Goal: Task Accomplishment & Management: Manage account settings

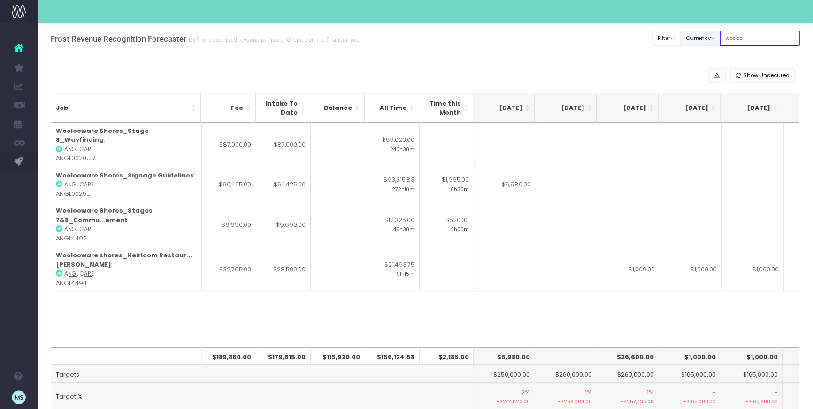
drag, startPoint x: 771, startPoint y: 37, endPoint x: 722, endPoint y: 36, distance: 49.3
click at [722, 36] on div "Clear Filters Filter By Account Manager All [PERSON_NAME] inezritchie [PERSON_N…" at bounding box center [726, 38] width 147 height 19
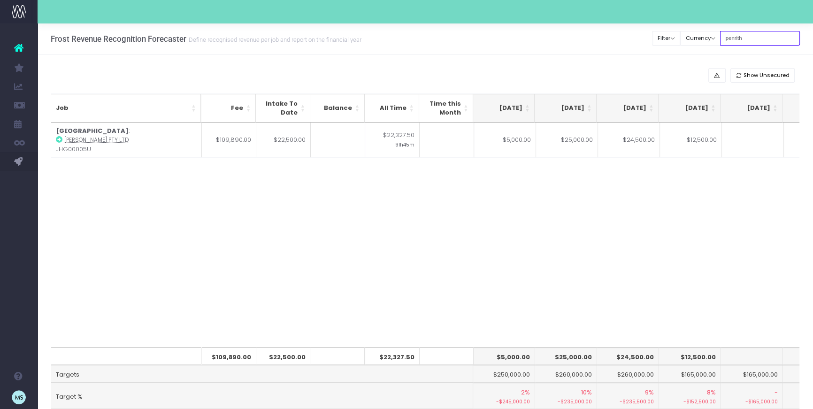
type input "penrith"
click at [519, 139] on td "$5,000.00" at bounding box center [505, 139] width 62 height 35
type input "$5,000.00"
click at [669, 227] on div "Job Fee Intake To Date Balance All Time Time this Month [DATE] [DATE] [DATE] Se…" at bounding box center [425, 234] width 748 height 225
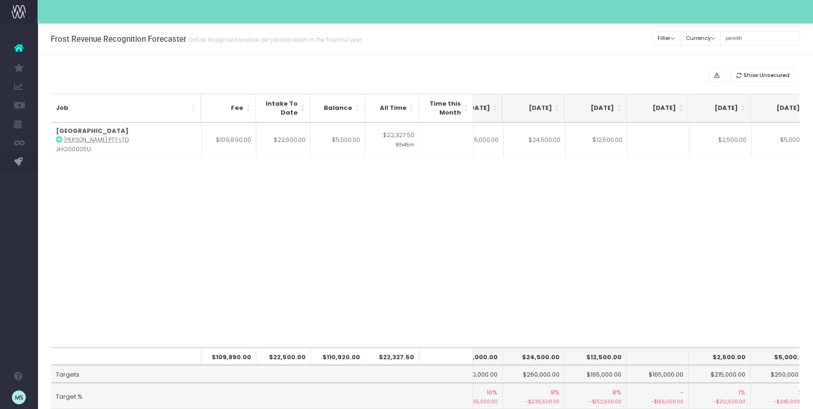
scroll to position [0, 300]
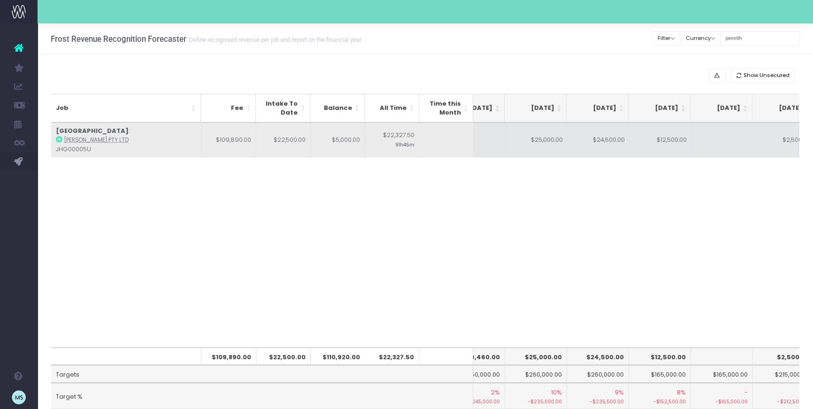
click at [722, 141] on td at bounding box center [723, 139] width 62 height 35
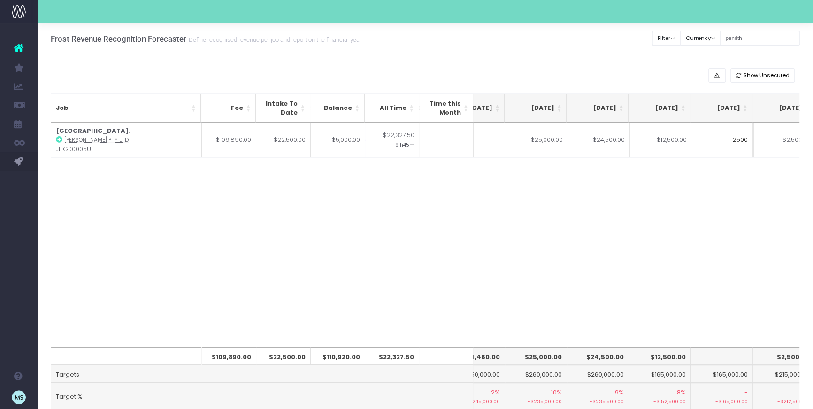
click at [679, 216] on div "Job Fee Intake To Date Balance All Time Time this Month [DATE] [DATE] [DATE] Se…" at bounding box center [425, 234] width 748 height 225
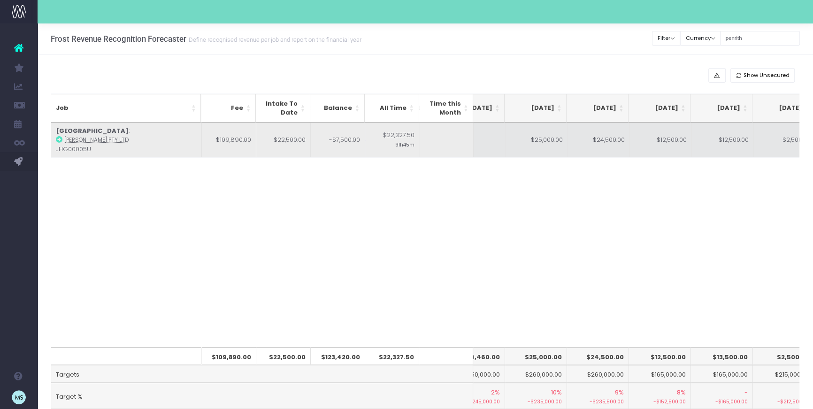
click at [660, 140] on td "$12,500.00" at bounding box center [661, 139] width 62 height 35
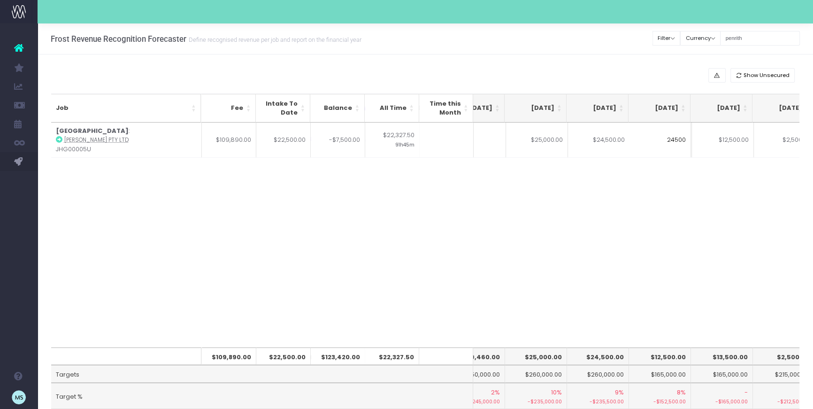
click at [672, 191] on div "Job Fee Intake To Date Balance All Time Time this Month [DATE] [DATE] [DATE] Se…" at bounding box center [425, 234] width 748 height 225
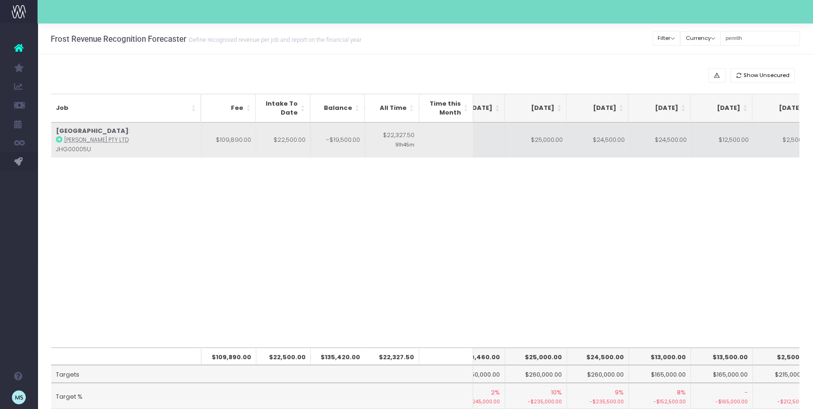
click at [607, 138] on td "$24,500.00" at bounding box center [599, 139] width 62 height 35
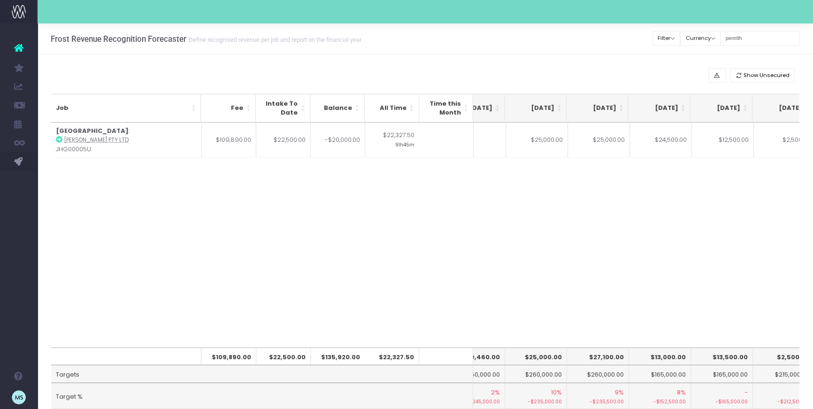
click at [627, 216] on div "Job Fee Intake To Date Balance All Time Time this Month [DATE] [DATE] [DATE] Se…" at bounding box center [425, 234] width 748 height 225
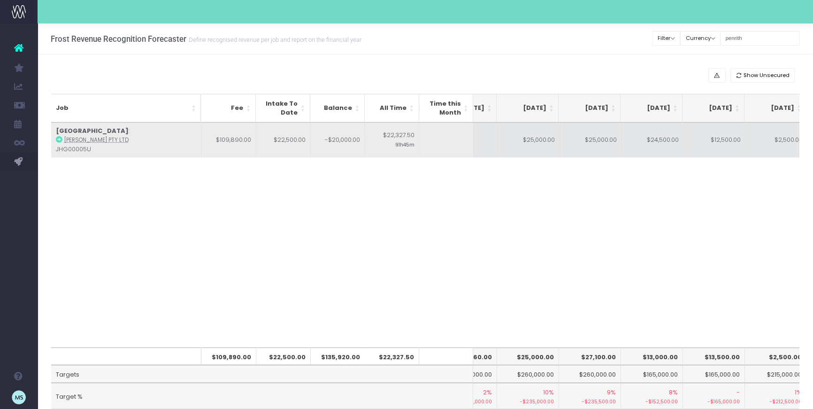
click at [589, 139] on td "$25,000.00" at bounding box center [591, 139] width 62 height 35
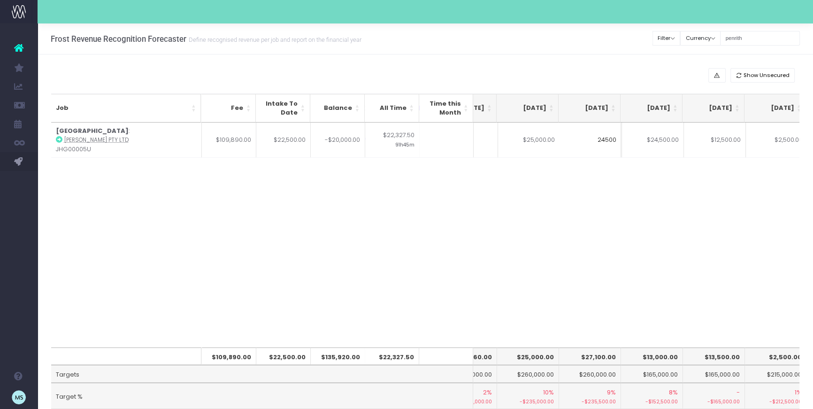
click at [675, 241] on div "Job Fee Intake To Date Balance All Time Time this Month [DATE] [DATE] [DATE] Se…" at bounding box center [425, 234] width 748 height 225
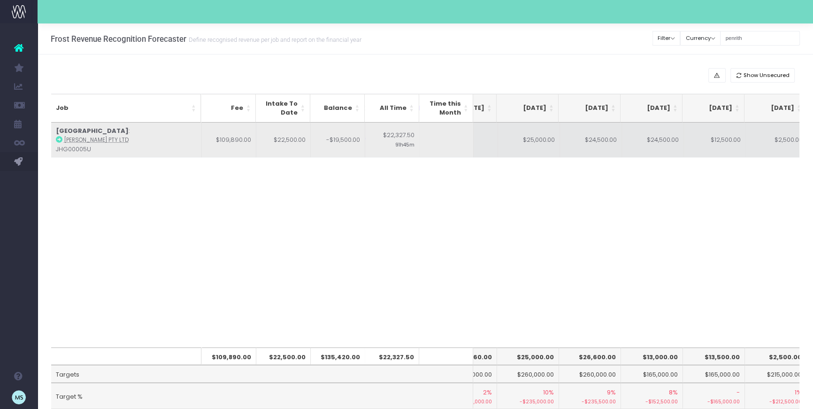
click at [719, 141] on td "$12,500.00" at bounding box center [715, 139] width 62 height 35
type input "$12,500.00"
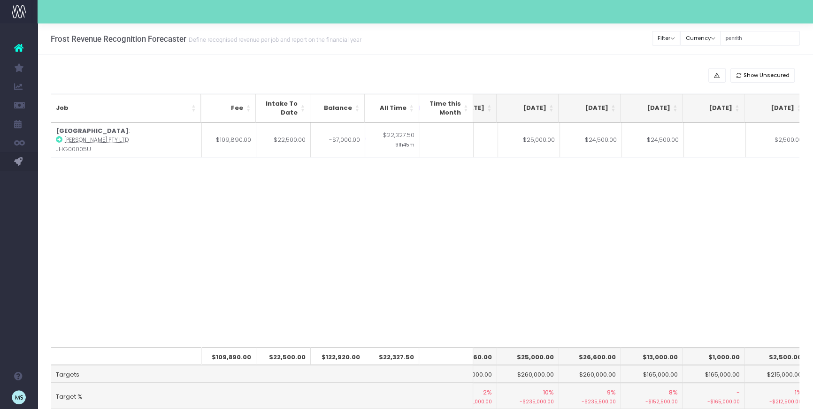
click at [723, 237] on div "Job Fee Intake To Date Balance All Time Time this Month [DATE] [DATE] [DATE] Se…" at bounding box center [425, 234] width 748 height 225
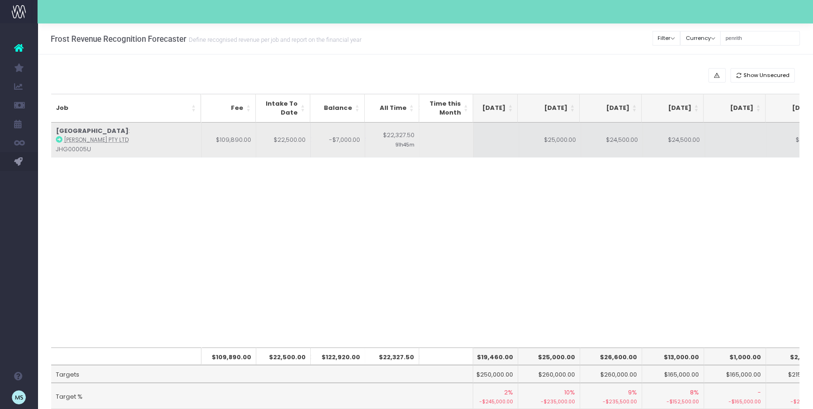
click at [690, 137] on td "$24,500.00" at bounding box center [674, 139] width 62 height 35
type input "$24,500.00"
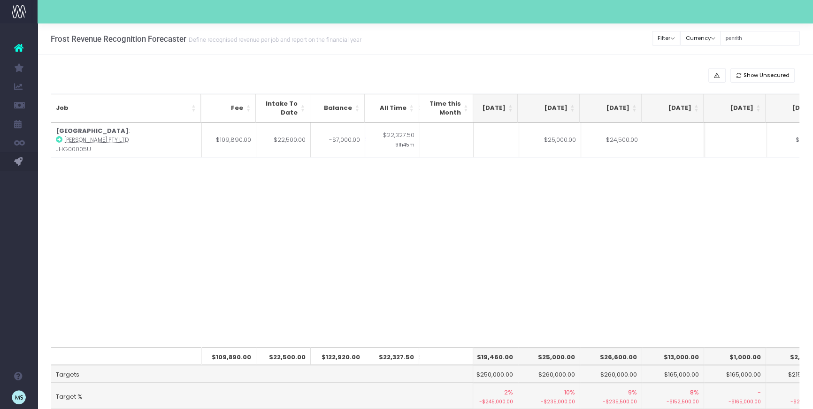
click at [708, 202] on div "Job Fee Intake To Date Balance All Time Time this Month [DATE] [DATE] [DATE] Se…" at bounding box center [425, 234] width 748 height 225
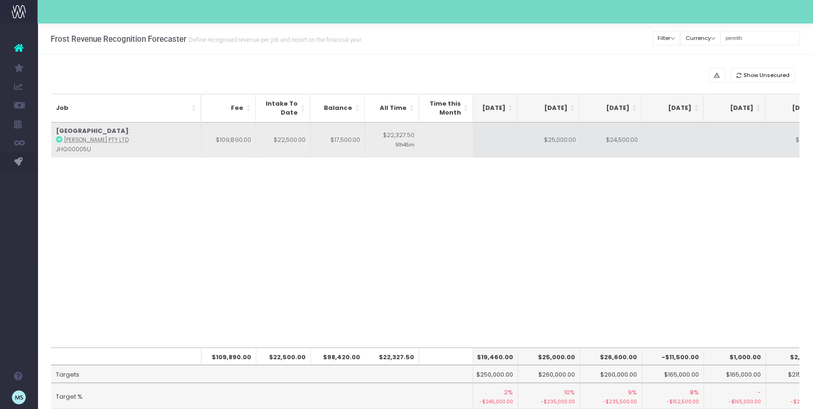
click at [613, 138] on td "$24,500.00" at bounding box center [612, 139] width 62 height 35
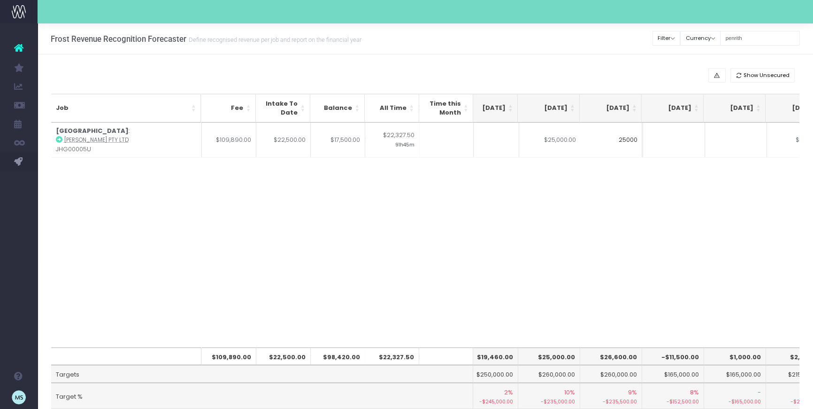
click at [726, 296] on div "Job Fee Intake To Date Balance All Time Time this Month [DATE] [DATE] [DATE] Se…" at bounding box center [425, 234] width 748 height 225
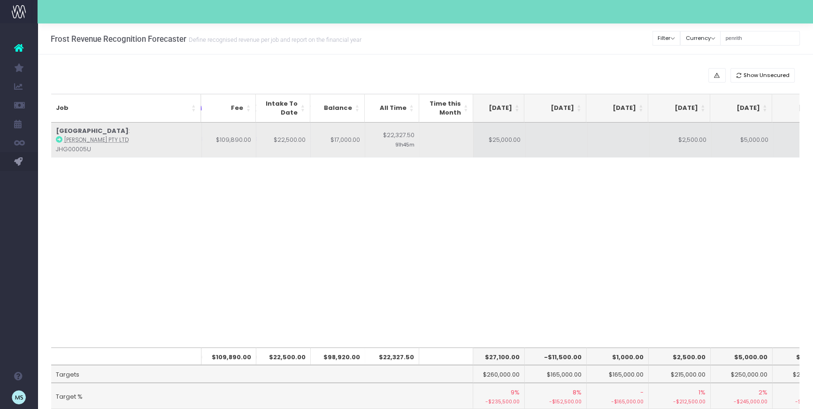
click at [690, 135] on td "$2,500.00" at bounding box center [680, 139] width 62 height 35
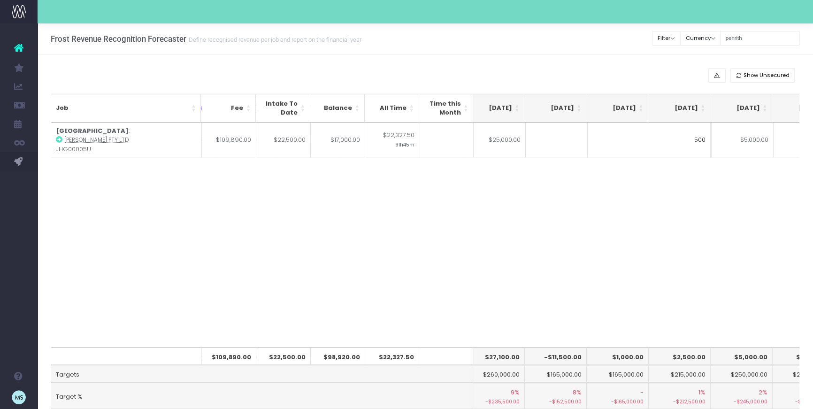
type input "5000"
click at [695, 203] on div "Job Fee Intake To Date Balance All Time Time this Month [DATE] [DATE] [DATE] Se…" at bounding box center [425, 234] width 748 height 225
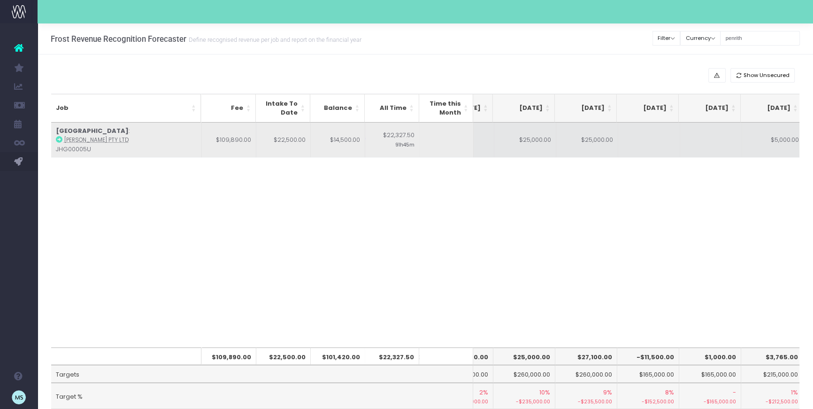
click at [646, 137] on td at bounding box center [649, 139] width 62 height 35
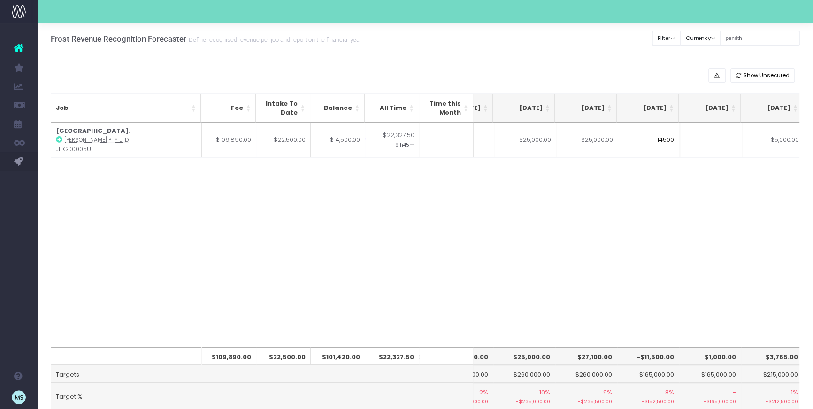
click at [722, 211] on div "Job Fee Intake To Date Balance All Time Time this Month [DATE] [DATE] [DATE] Se…" at bounding box center [425, 234] width 748 height 225
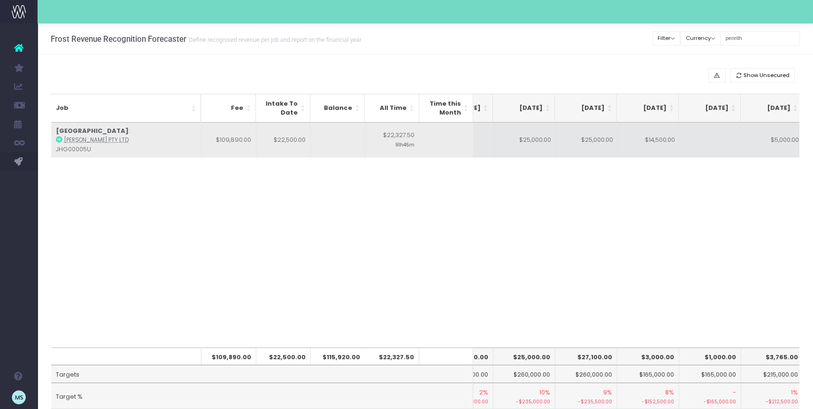
click at [662, 140] on td "$14,500.00" at bounding box center [649, 139] width 62 height 35
type input "$14,500.00"
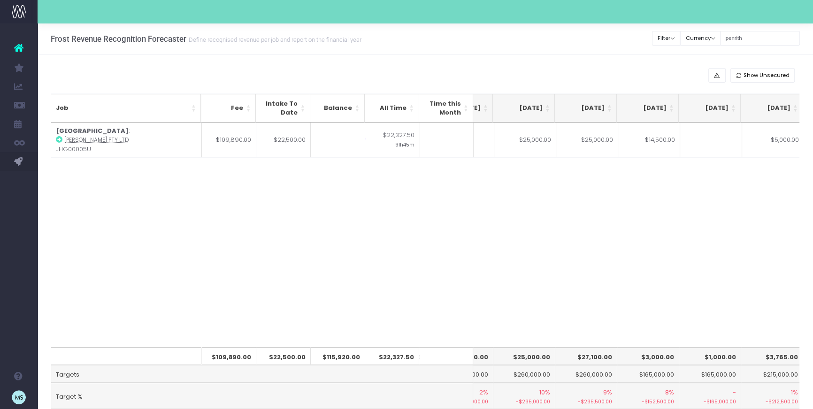
click at [716, 198] on div "Job Fee Intake To Date Balance All Time Time this Month [DATE] [DATE] [DATE] Se…" at bounding box center [425, 234] width 748 height 225
drag, startPoint x: 454, startPoint y: 291, endPoint x: 449, endPoint y: 296, distance: 7.0
click at [449, 296] on div "Job Fee Intake To Date Balance All Time Time this Month [DATE] [DATE] [DATE] Se…" at bounding box center [425, 234] width 748 height 225
